Goal: Find specific page/section: Find specific page/section

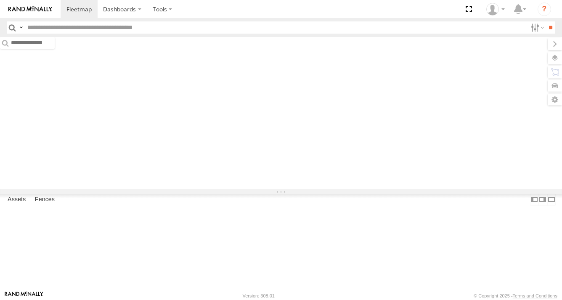
click at [64, 26] on input "text" at bounding box center [275, 27] width 503 height 12
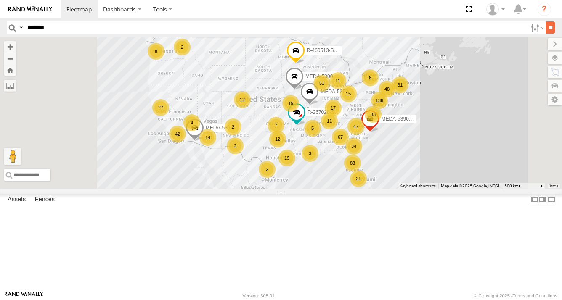
type input "*******"
click at [548, 26] on input "**" at bounding box center [550, 27] width 10 height 12
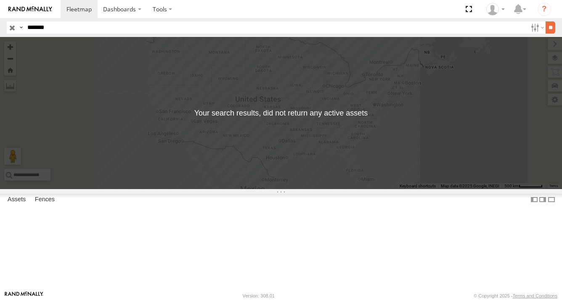
click at [547, 27] on input "**" at bounding box center [550, 27] width 10 height 12
